Goal: Find specific page/section: Find specific page/section

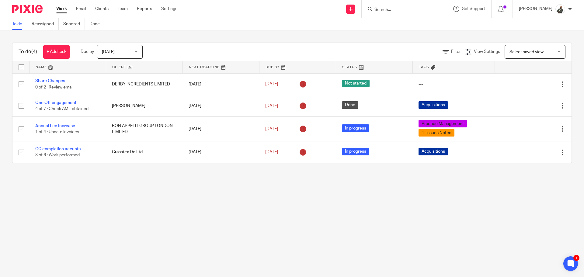
click at [410, 15] on div at bounding box center [404, 9] width 85 height 18
click at [408, 11] on input "Search" at bounding box center [401, 9] width 55 height 5
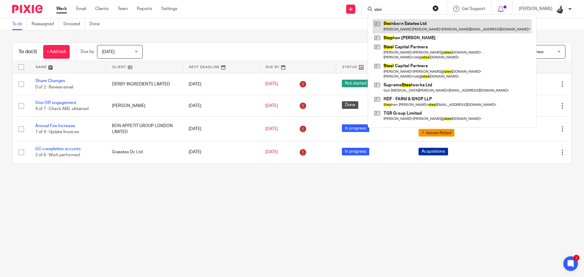
type input "stei"
click at [435, 22] on link at bounding box center [452, 26] width 159 height 14
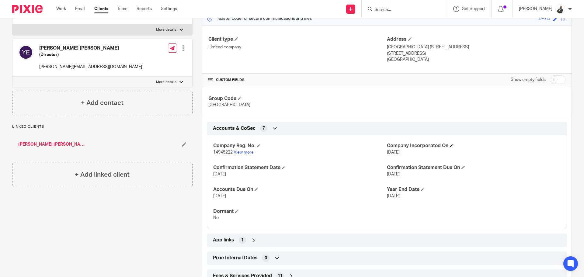
scroll to position [125, 0]
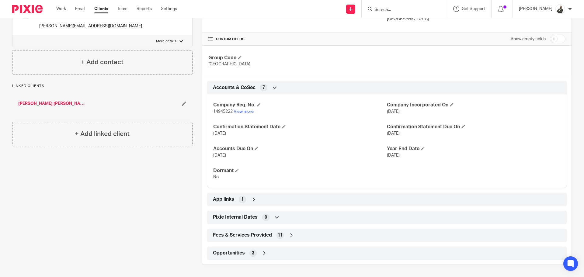
click at [258, 233] on span "Fees & Services Provided" at bounding box center [242, 235] width 59 height 6
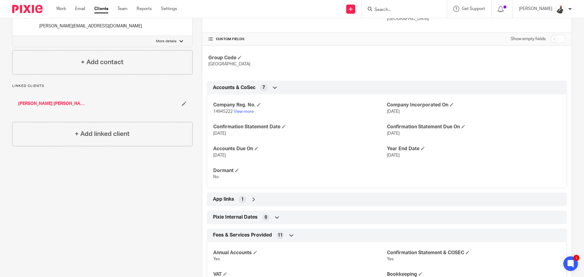
scroll to position [262, 0]
